Goal: Information Seeking & Learning: Learn about a topic

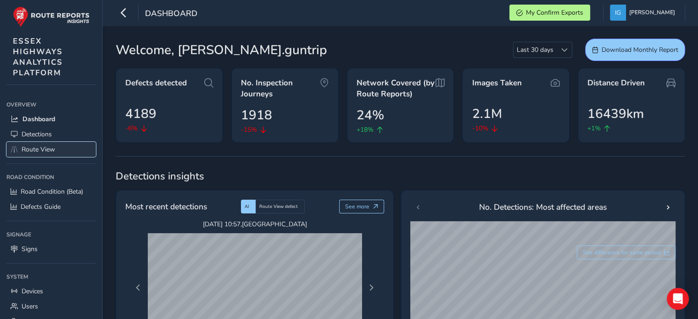
click at [33, 149] on span "Route View" at bounding box center [38, 149] width 33 height 9
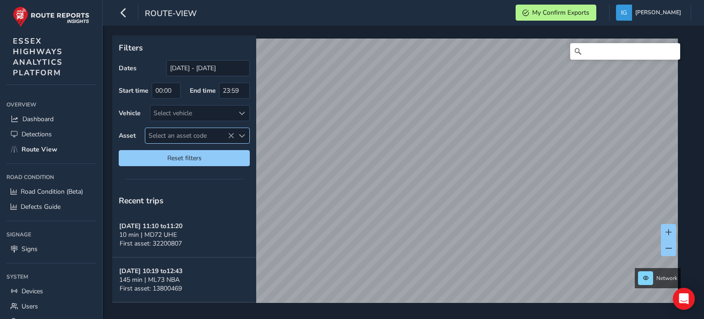
click at [242, 135] on span "Select an asset code" at bounding box center [242, 136] width 6 height 6
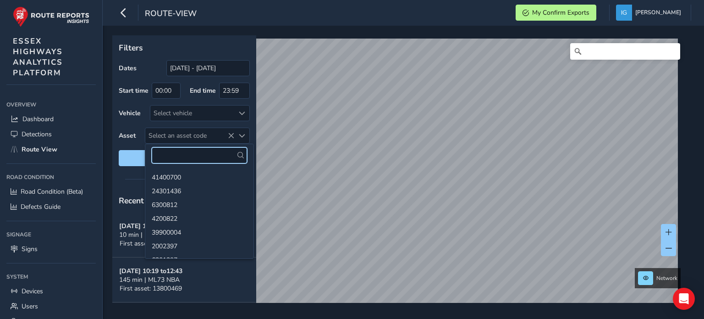
paste input "3900956"
type input "3900956"
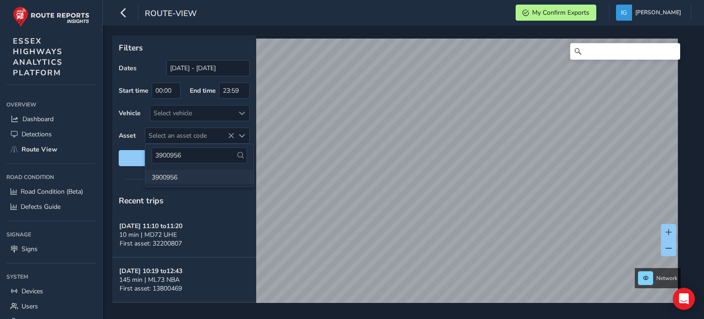
click at [165, 177] on li "3900956" at bounding box center [199, 177] width 108 height 14
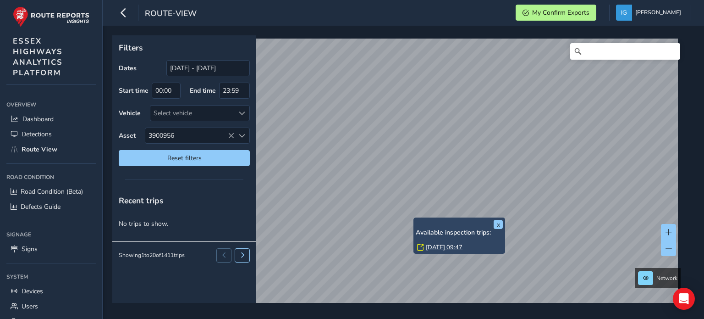
click at [430, 245] on link "[DATE] 09:47" at bounding box center [444, 247] width 37 height 8
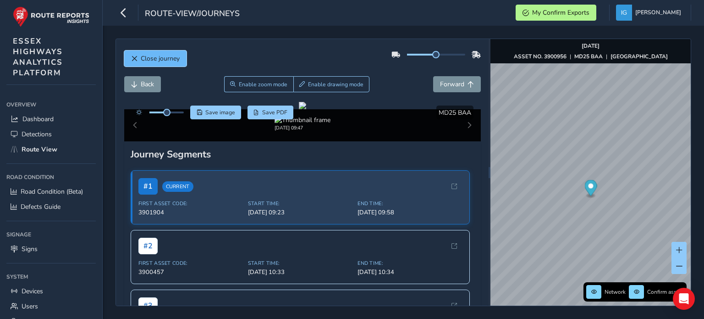
click at [147, 60] on span "Close journey" at bounding box center [160, 58] width 39 height 9
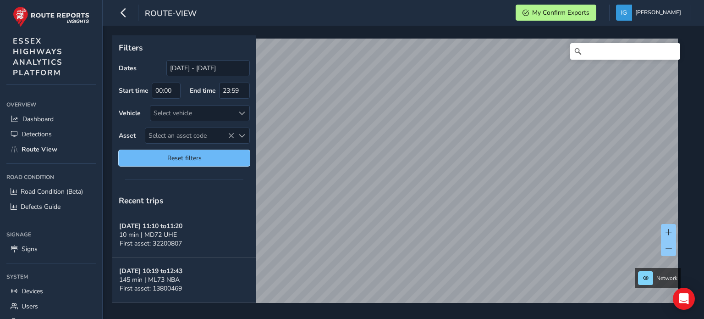
click at [214, 158] on span "Reset filters" at bounding box center [184, 158] width 117 height 9
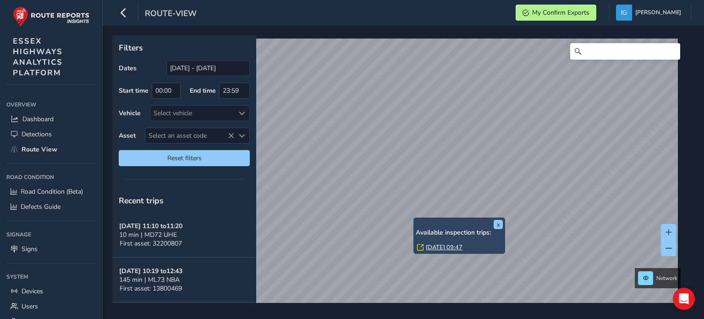
click at [429, 246] on link "[DATE] 09:47" at bounding box center [444, 247] width 37 height 8
